Goal: Task Accomplishment & Management: Use online tool/utility

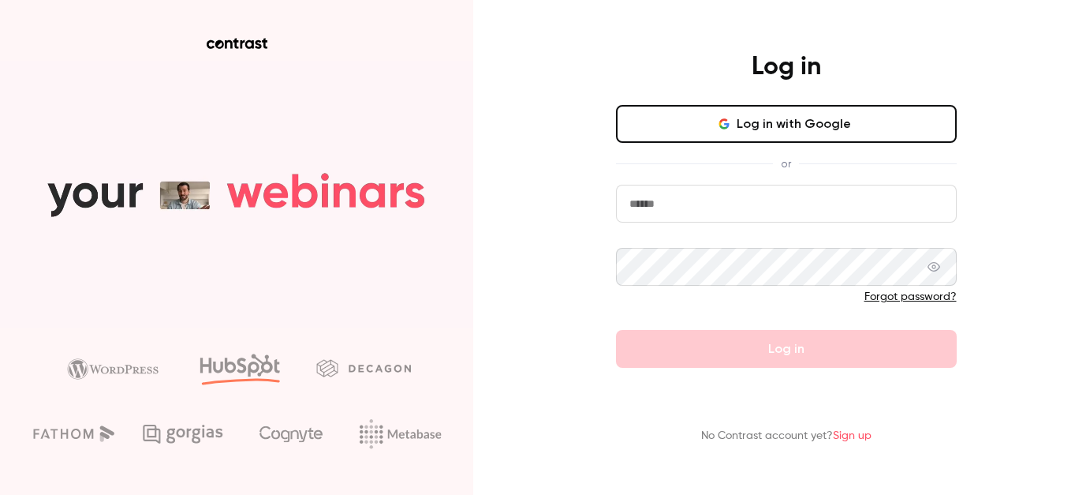
click at [787, 133] on button "Log in with Google" at bounding box center [786, 124] width 341 height 38
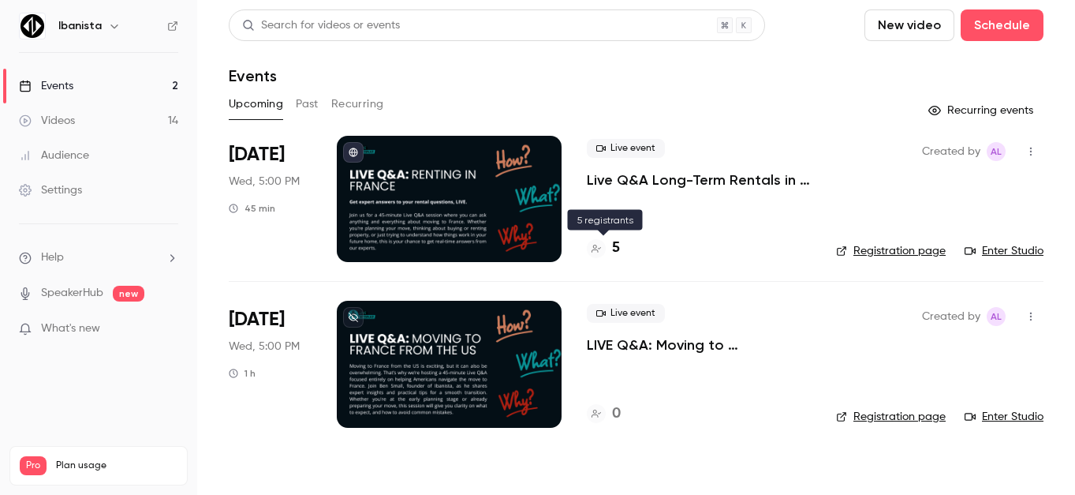
click at [612, 241] on h4 "5" at bounding box center [616, 247] width 8 height 21
click at [647, 187] on p "Live Q&A Long-Term Rentals in [GEOGRAPHIC_DATA]" at bounding box center [699, 179] width 224 height 19
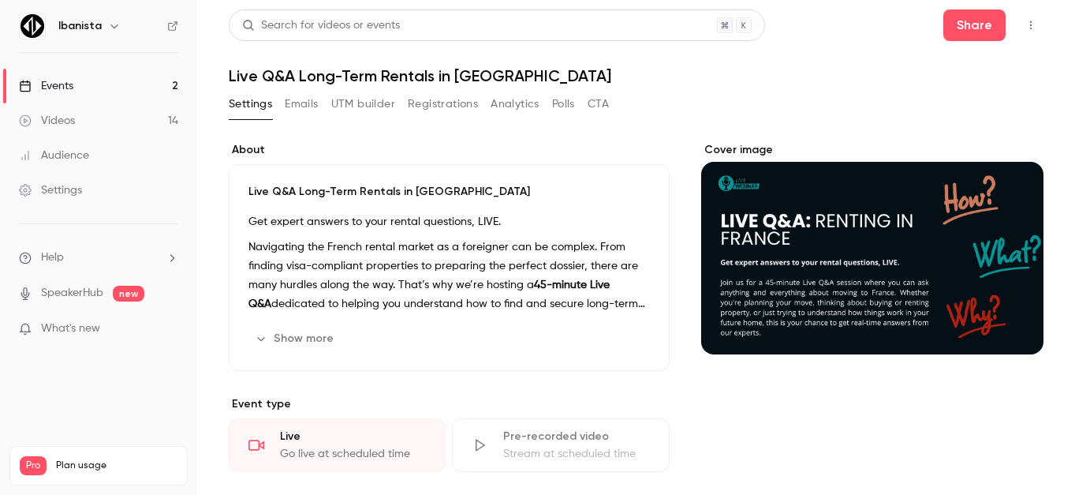
click at [373, 110] on button "UTM builder" at bounding box center [363, 104] width 64 height 25
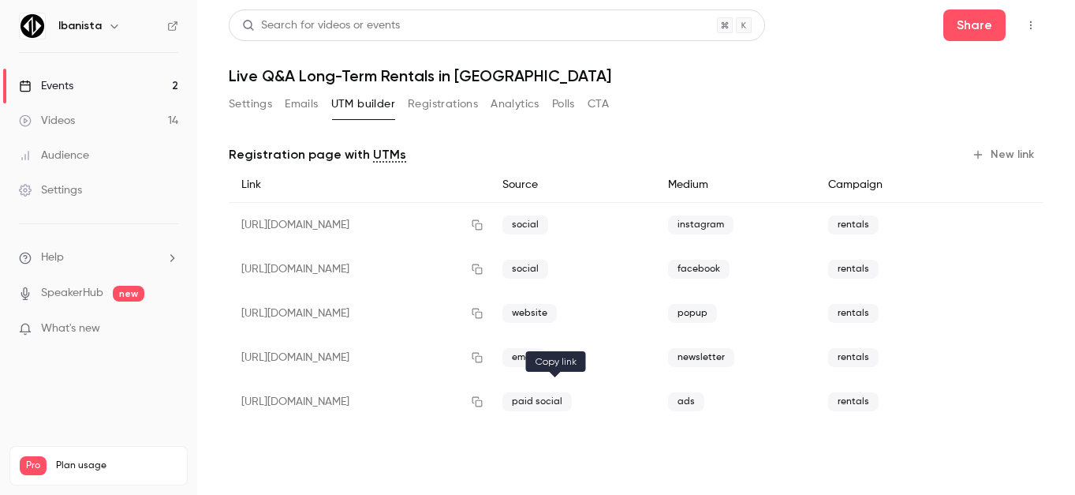
click at [490, 399] on button "button" at bounding box center [477, 401] width 25 height 25
click at [484, 397] on icon "button" at bounding box center [477, 401] width 13 height 11
